Goal: Check status: Check status

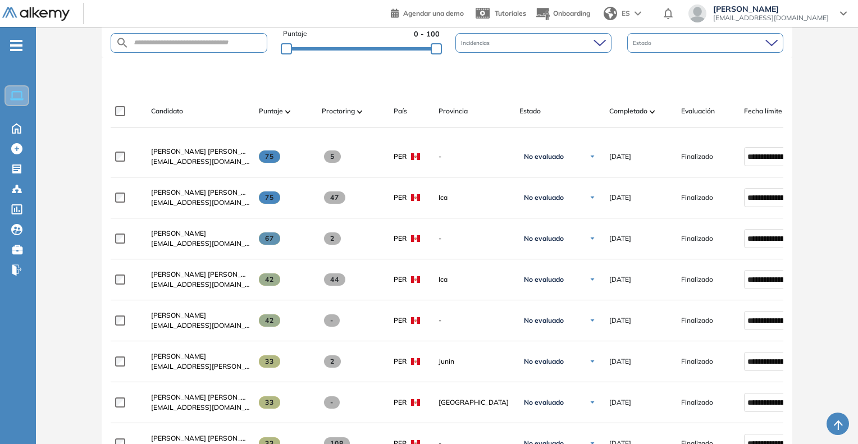
scroll to position [225, 0]
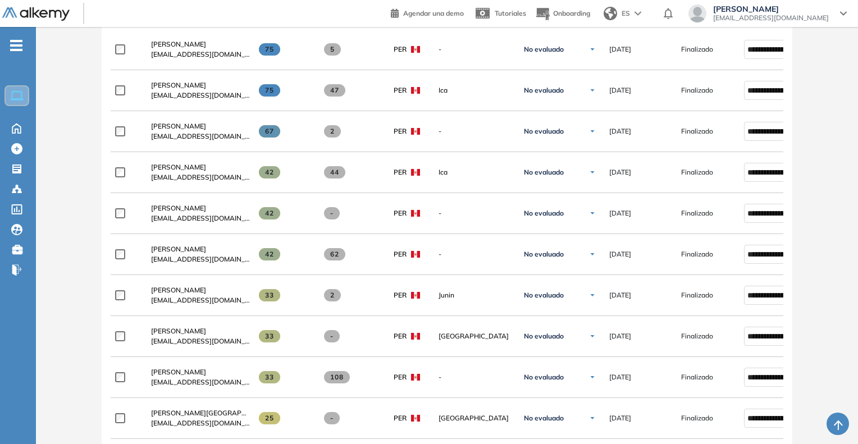
scroll to position [393, 0]
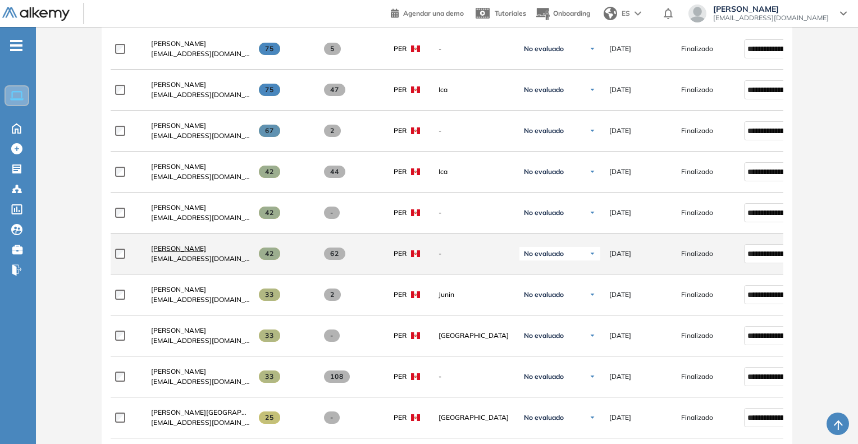
click at [171, 253] on span "[PERSON_NAME]" at bounding box center [178, 248] width 55 height 8
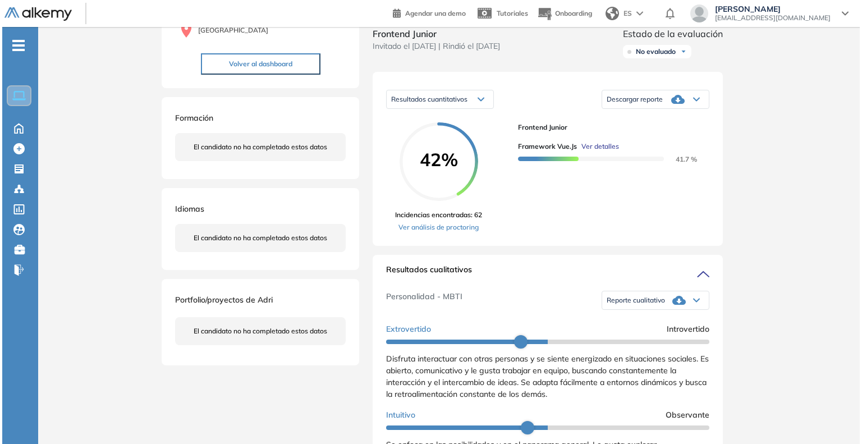
scroll to position [107, 0]
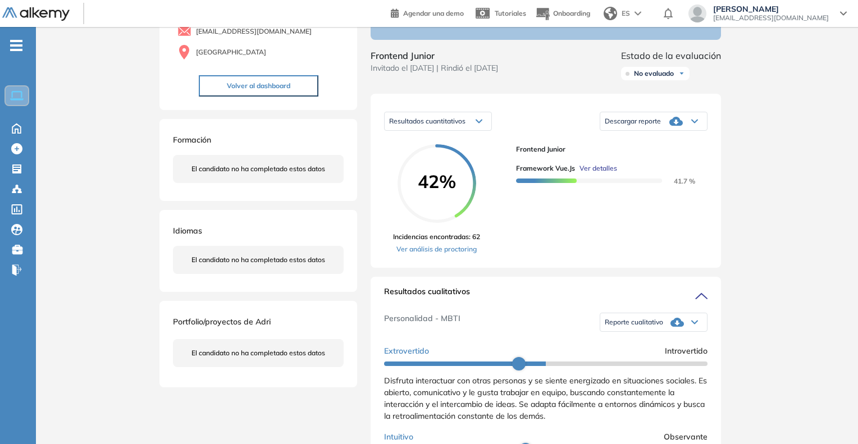
click at [594, 173] on span "Ver detalles" at bounding box center [598, 168] width 38 height 10
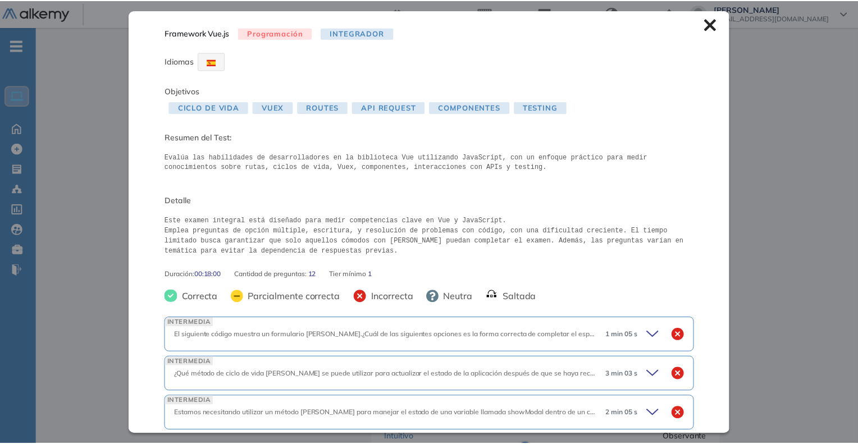
scroll to position [0, 0]
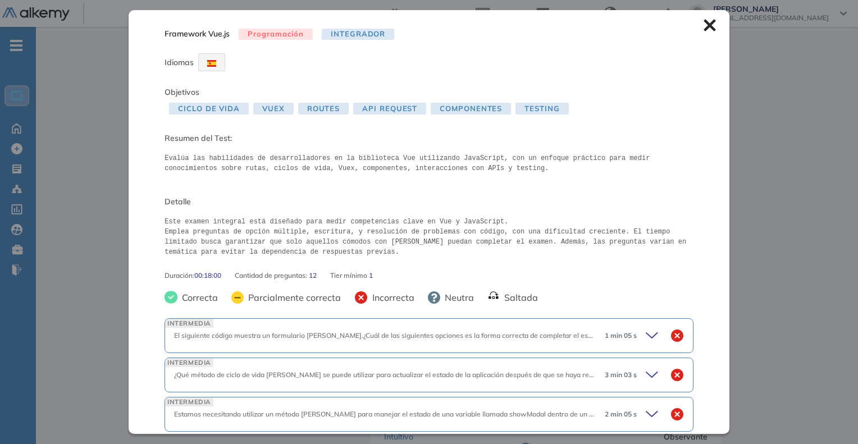
click at [849, 210] on div "Inicio Alkymetrics Evaluaciones Dashboard Candidato Framework Vue.js Programaci…" at bounding box center [447, 427] width 822 height 1014
